Goal: Find specific page/section: Find specific page/section

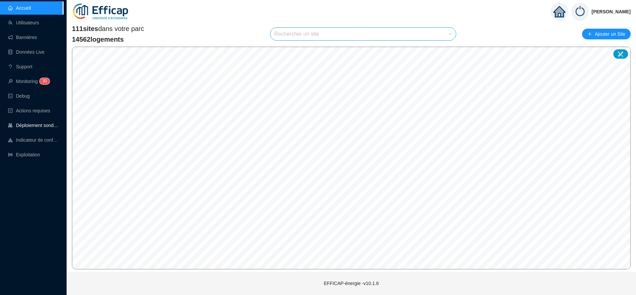
click at [47, 125] on link "Déploiement sondes" at bounding box center [33, 125] width 51 height 5
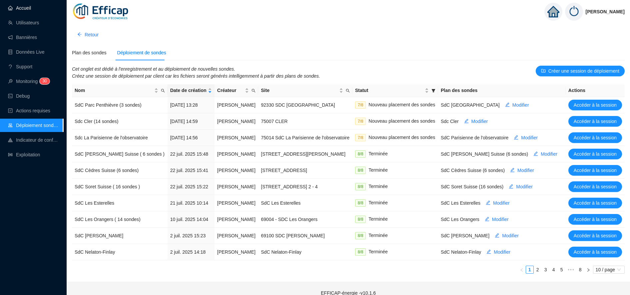
click at [30, 5] on link "Accueil" at bounding box center [19, 7] width 23 height 5
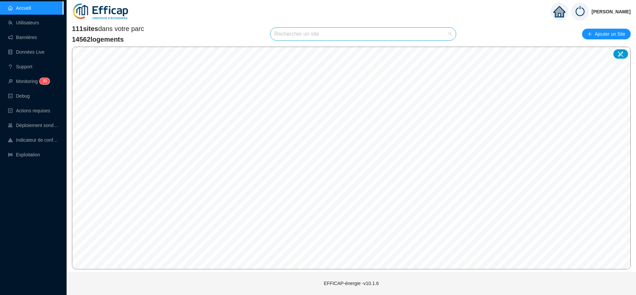
click at [310, 34] on input "search" at bounding box center [360, 34] width 172 height 13
click at [218, 22] on div "111 sites dans votre parc 14562 logements Rechercher un site Ajouter un Site © …" at bounding box center [352, 146] width 570 height 251
